Goal: Information Seeking & Learning: Learn about a topic

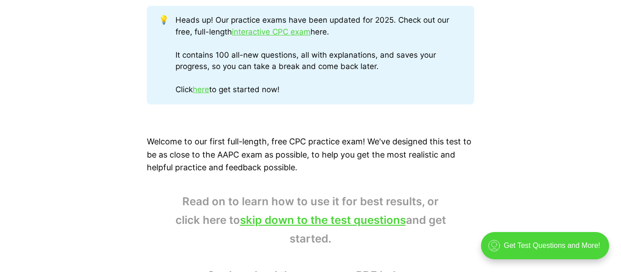
scroll to position [491, 0]
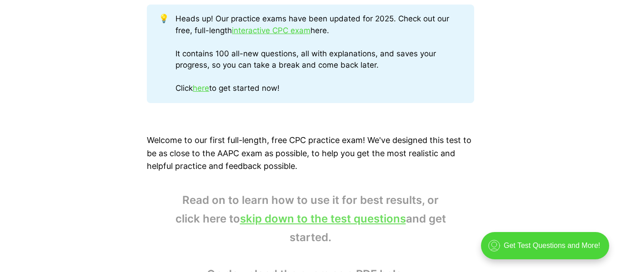
click at [345, 216] on link "skip down to the test questions" at bounding box center [323, 218] width 166 height 13
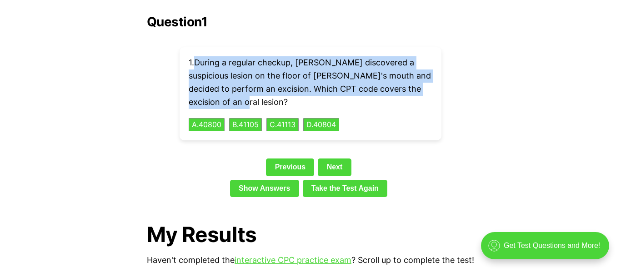
drag, startPoint x: 195, startPoint y: 47, endPoint x: 244, endPoint y: 86, distance: 63.0
click at [244, 86] on p "1 . During a regular checkup, [PERSON_NAME] discovered a suspicious lesion on t…" at bounding box center [311, 82] width 244 height 52
copy p "During a regular checkup, [PERSON_NAME] discovered a suspicious lesion on the f…"
click at [373, 93] on p "1 . During a regular checkup, [PERSON_NAME] discovered a suspicious lesion on t…" at bounding box center [311, 82] width 244 height 52
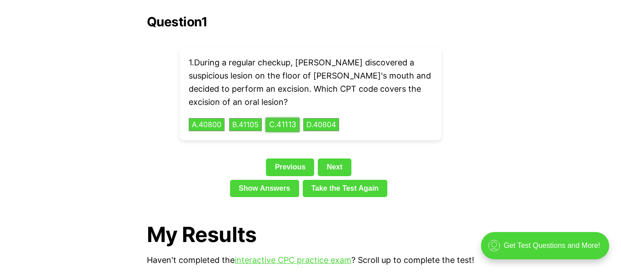
click at [294, 118] on button "C . 41113" at bounding box center [282, 125] width 34 height 14
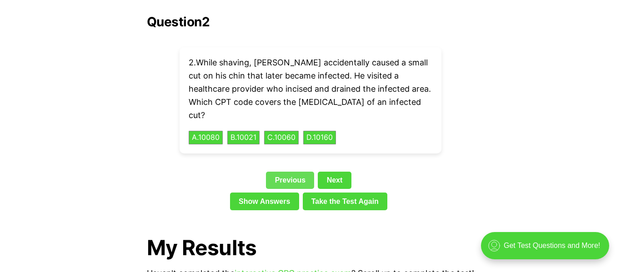
click at [294, 172] on link "Previous" at bounding box center [290, 180] width 48 height 17
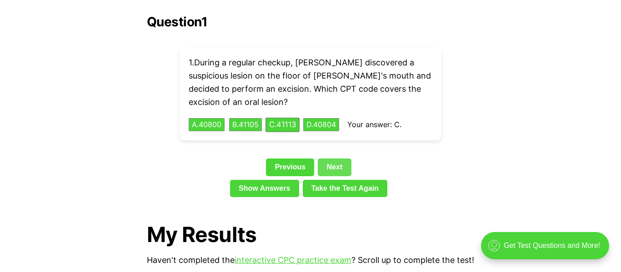
click at [332, 159] on link "Next" at bounding box center [334, 167] width 33 height 17
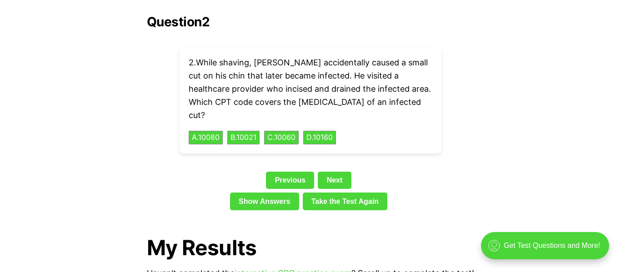
click at [205, 56] on p "2 . While shaving, [PERSON_NAME] accidentally caused a small cut on his chin th…" at bounding box center [311, 88] width 244 height 65
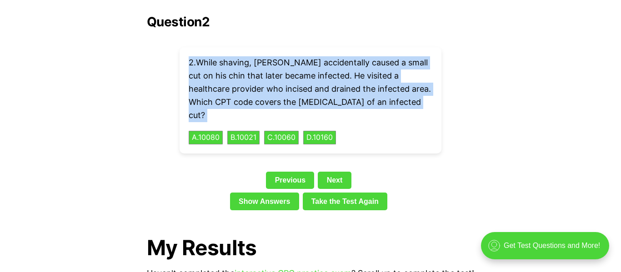
click at [205, 56] on p "2 . While shaving, [PERSON_NAME] accidentally caused a small cut on his chin th…" at bounding box center [311, 88] width 244 height 65
copy p "2 . While shaving, [PERSON_NAME] accidentally caused a small cut on his chin th…"
click at [282, 131] on button "C . 10060" at bounding box center [281, 138] width 36 height 14
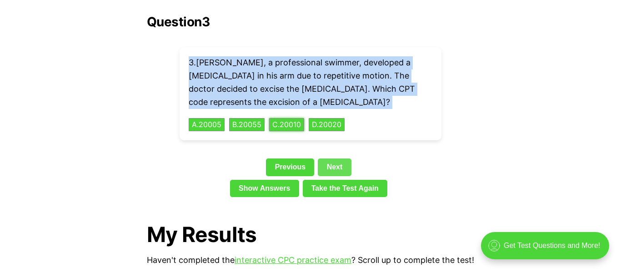
copy p "2 . While shaving, [PERSON_NAME] accidentally caused a small cut on his chin th…"
click at [257, 118] on button "B . 20055" at bounding box center [246, 125] width 37 height 14
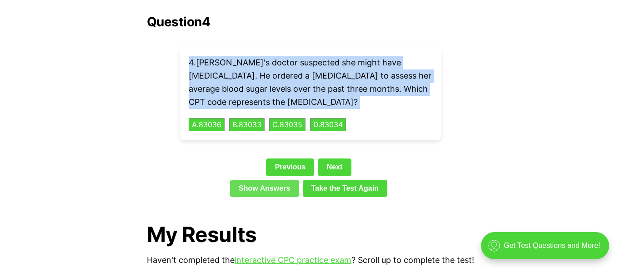
click at [262, 180] on link "Show Answers" at bounding box center [264, 188] width 69 height 17
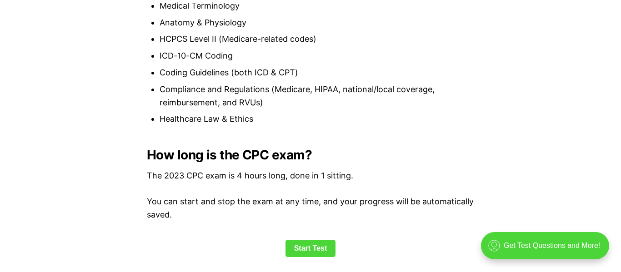
scroll to position [1108, 0]
